Goal: Find specific page/section: Find specific page/section

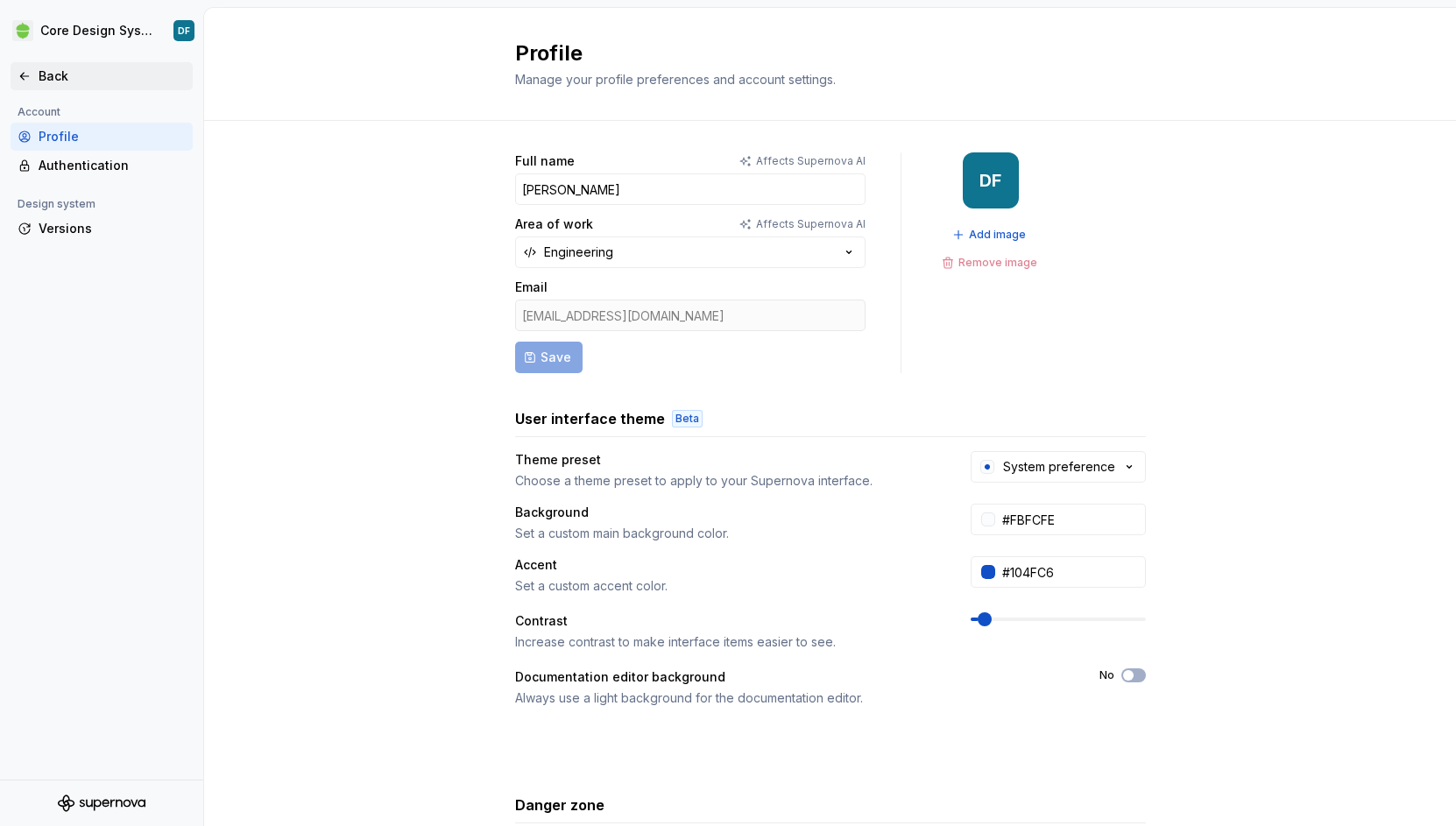
click at [29, 74] on icon at bounding box center [24, 76] width 14 height 14
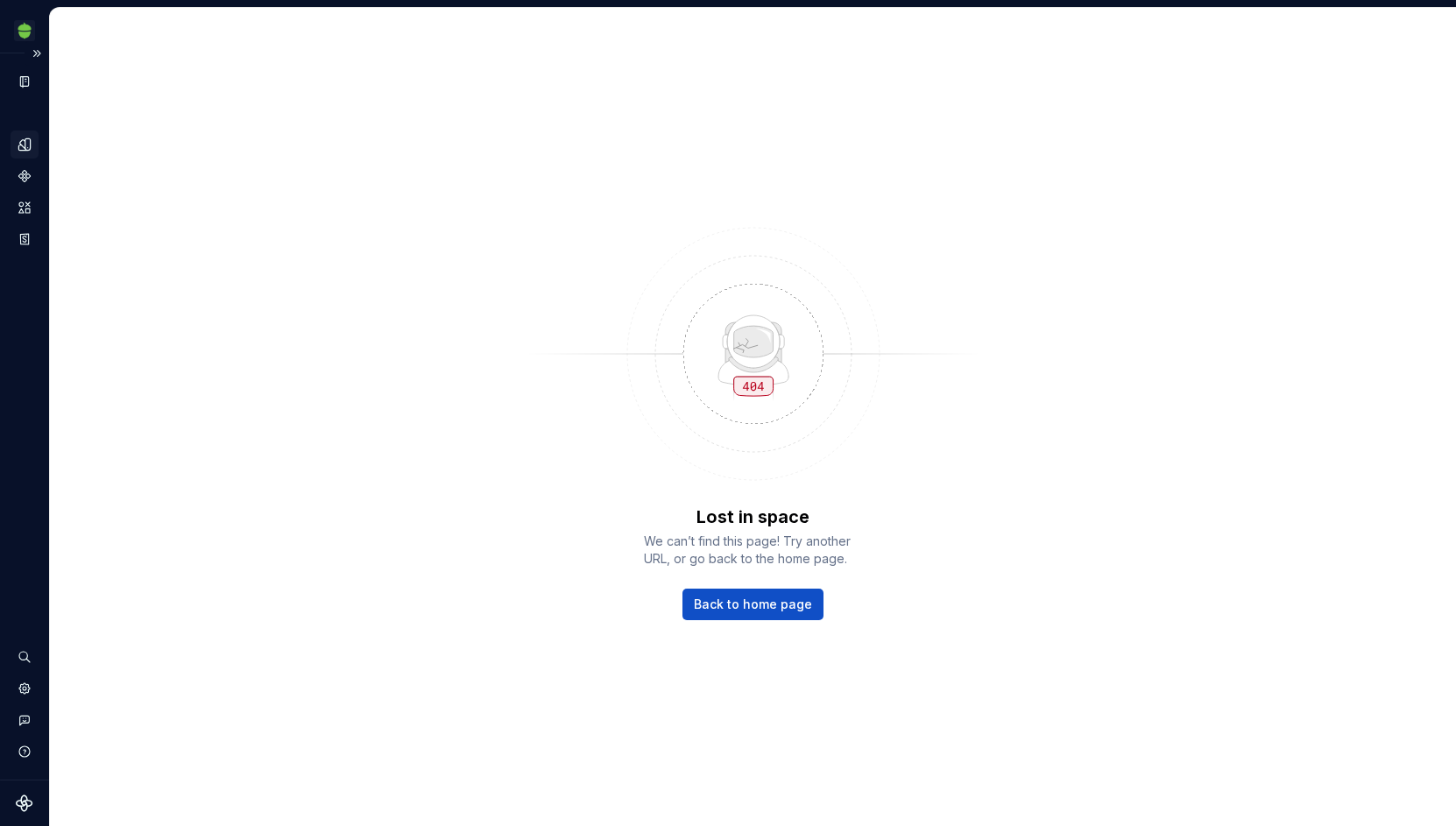
click at [28, 145] on icon "Design tokens" at bounding box center [28, 144] width 5 height 11
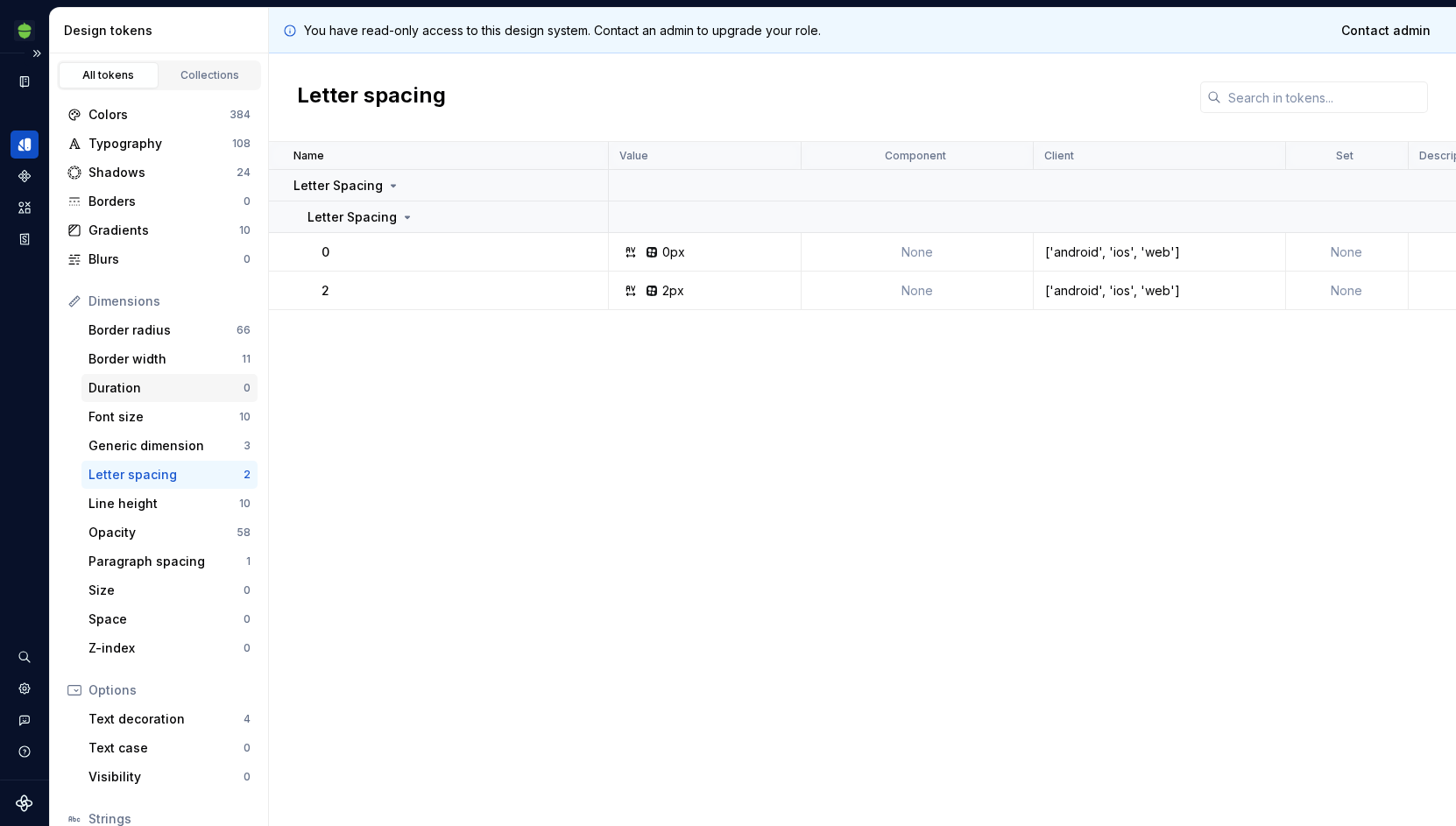
click at [157, 392] on div "Duration" at bounding box center [166, 388] width 155 height 17
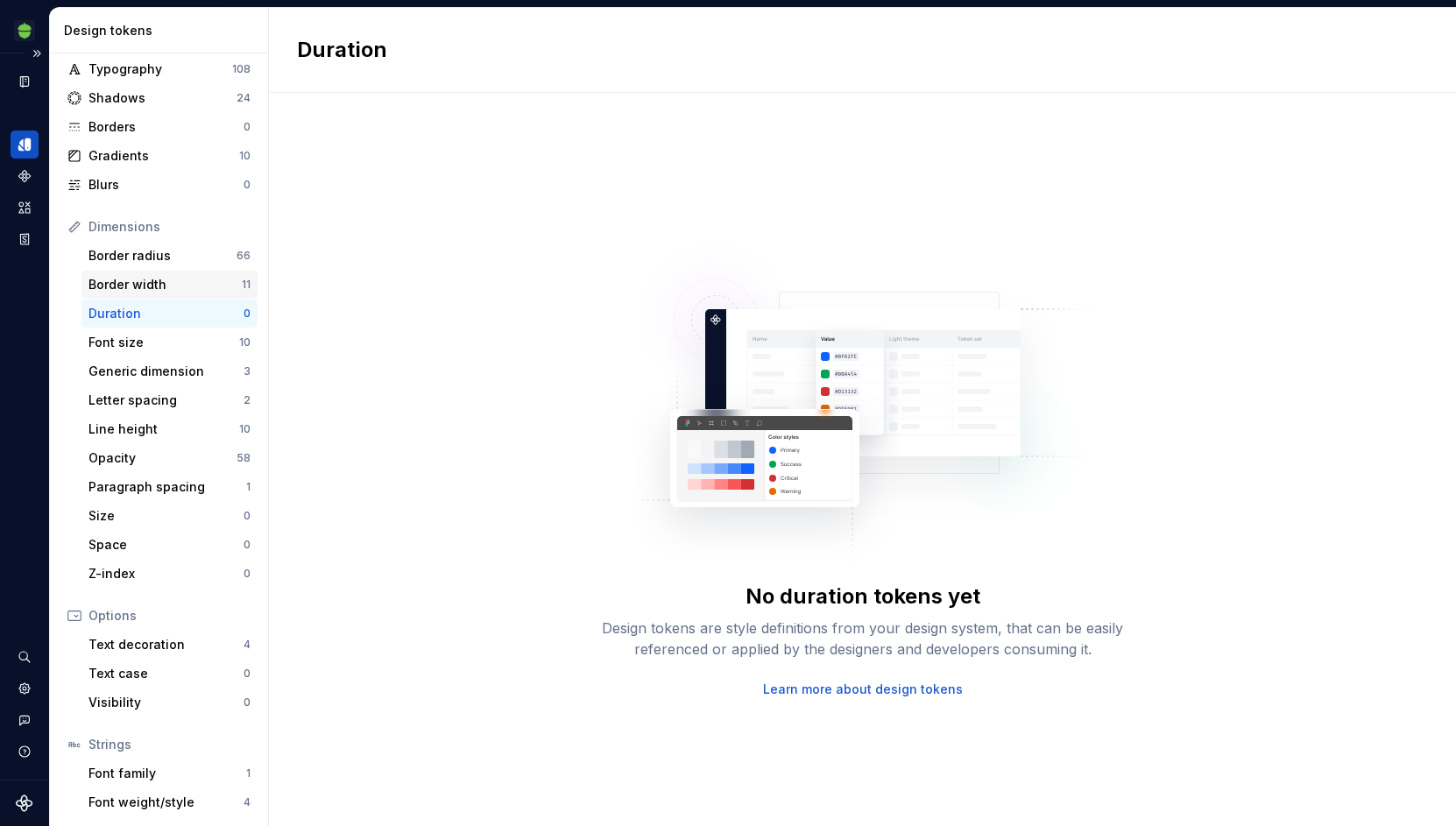
scroll to position [133, 0]
